Goal: Information Seeking & Learning: Check status

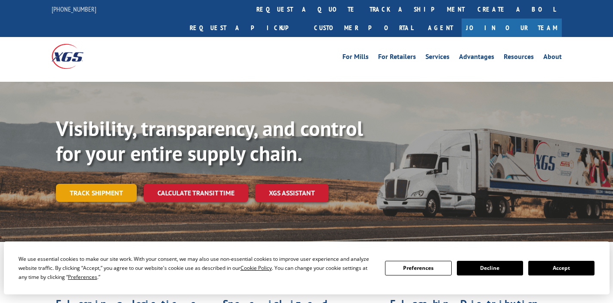
click at [68, 184] on link "Track shipment" at bounding box center [96, 193] width 81 height 18
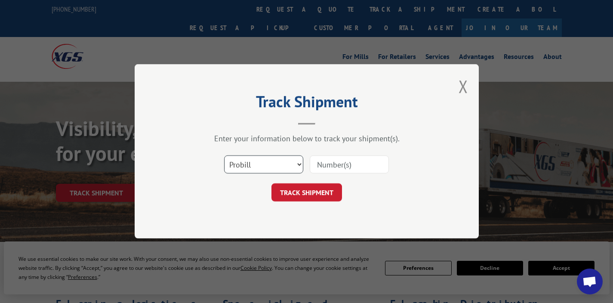
click at [266, 168] on select "Select category... Probill BOL PO" at bounding box center [263, 165] width 79 height 18
select select "po"
click at [224, 156] on select "Select category... Probill BOL PO" at bounding box center [263, 165] width 79 height 18
click at [336, 168] on input at bounding box center [349, 165] width 79 height 18
paste input "06526167"
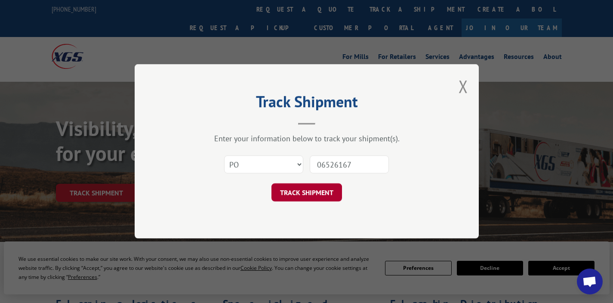
type input "06526167"
click at [302, 196] on button "TRACK SHIPMENT" at bounding box center [307, 193] width 71 height 18
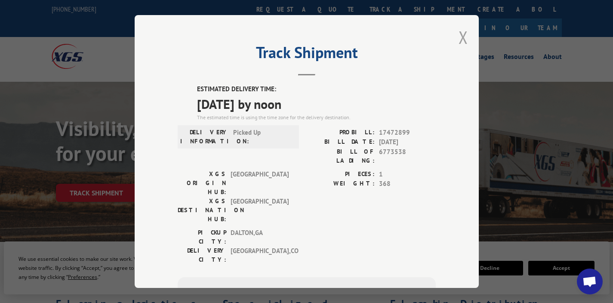
click at [459, 39] on button "Close modal" at bounding box center [463, 37] width 9 height 23
